Goal: Transaction & Acquisition: Purchase product/service

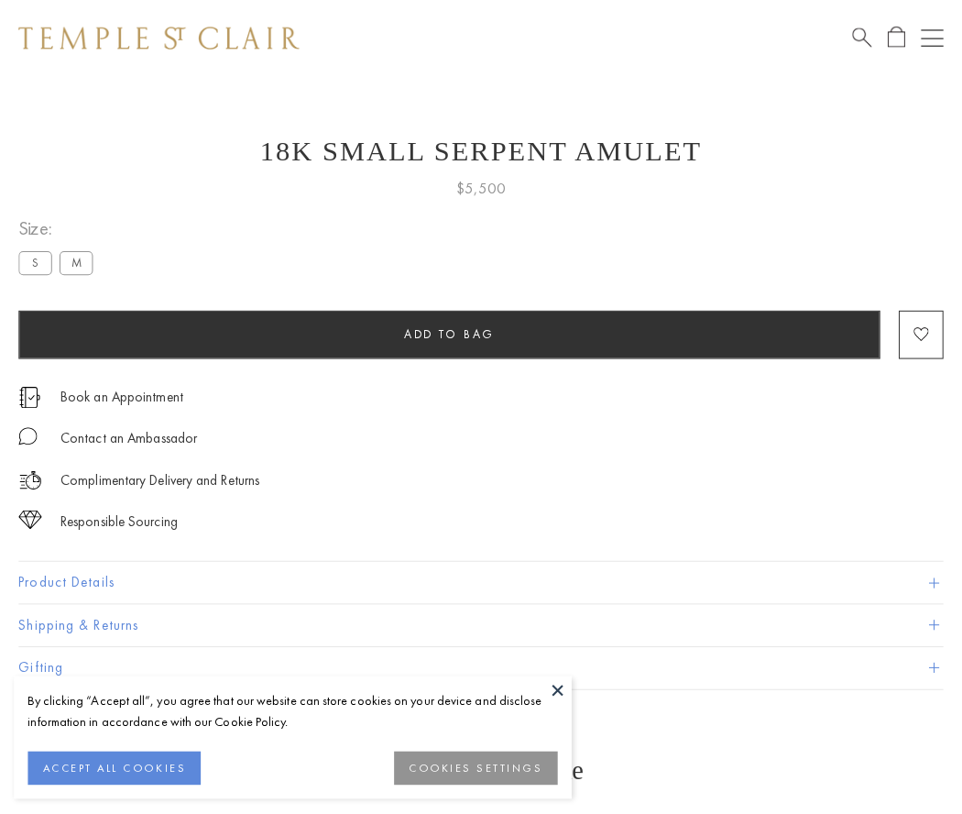
scroll to position [16, 0]
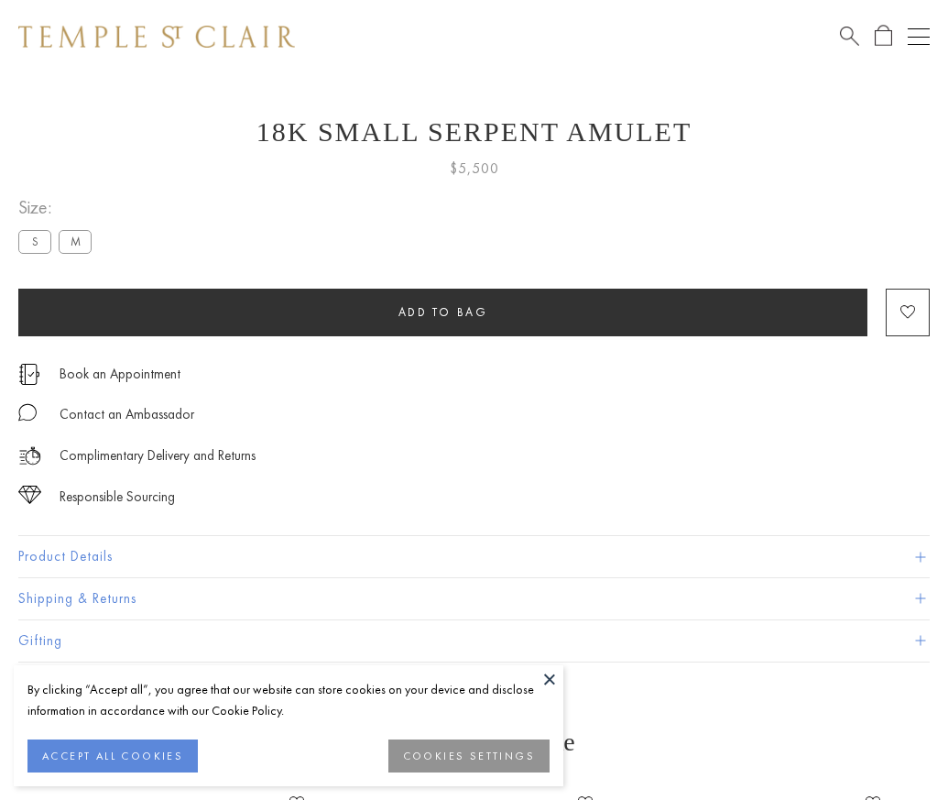
click at [443, 312] on span "Add to bag" at bounding box center [444, 312] width 90 height 16
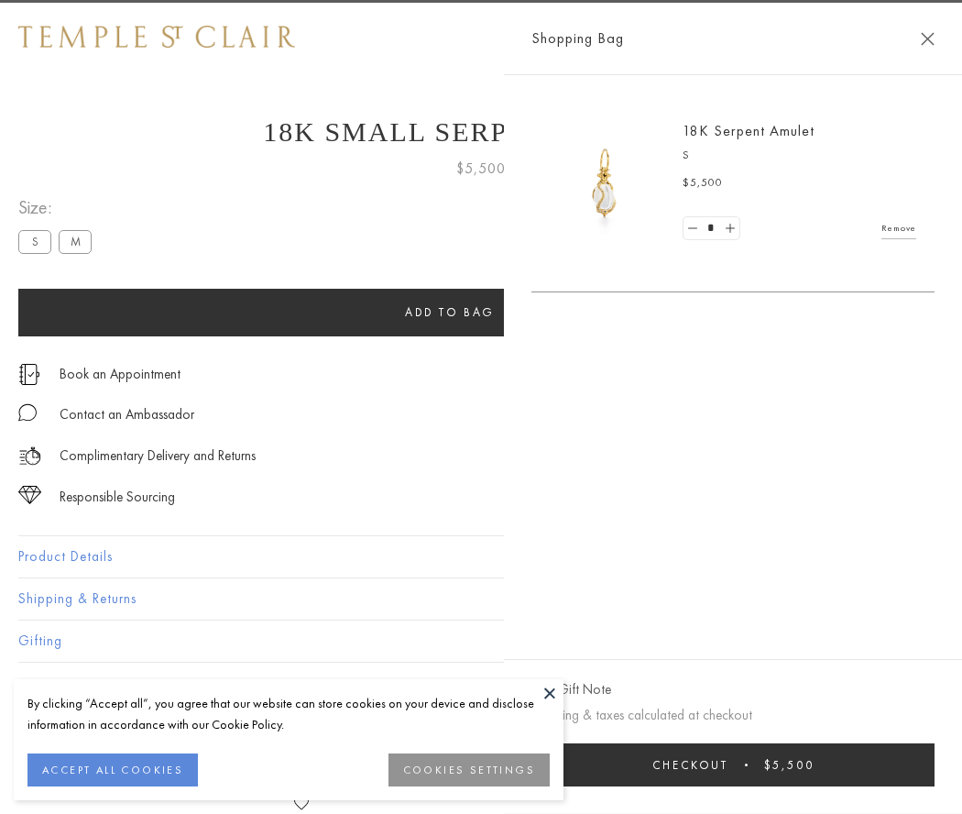
click at [738, 764] on button "Checkout $5,500" at bounding box center [732, 764] width 403 height 43
